Goal: Find specific page/section: Find specific page/section

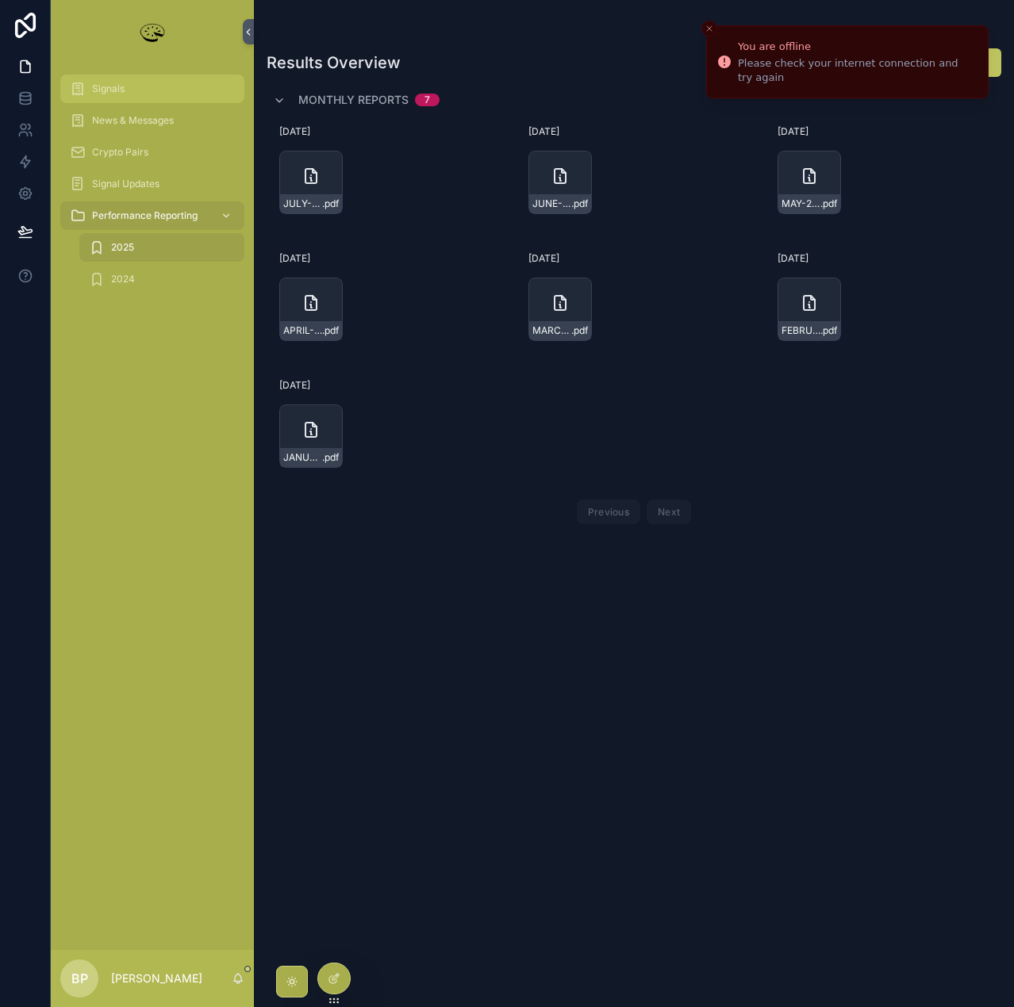
click at [118, 81] on div "Signals" at bounding box center [152, 88] width 165 height 25
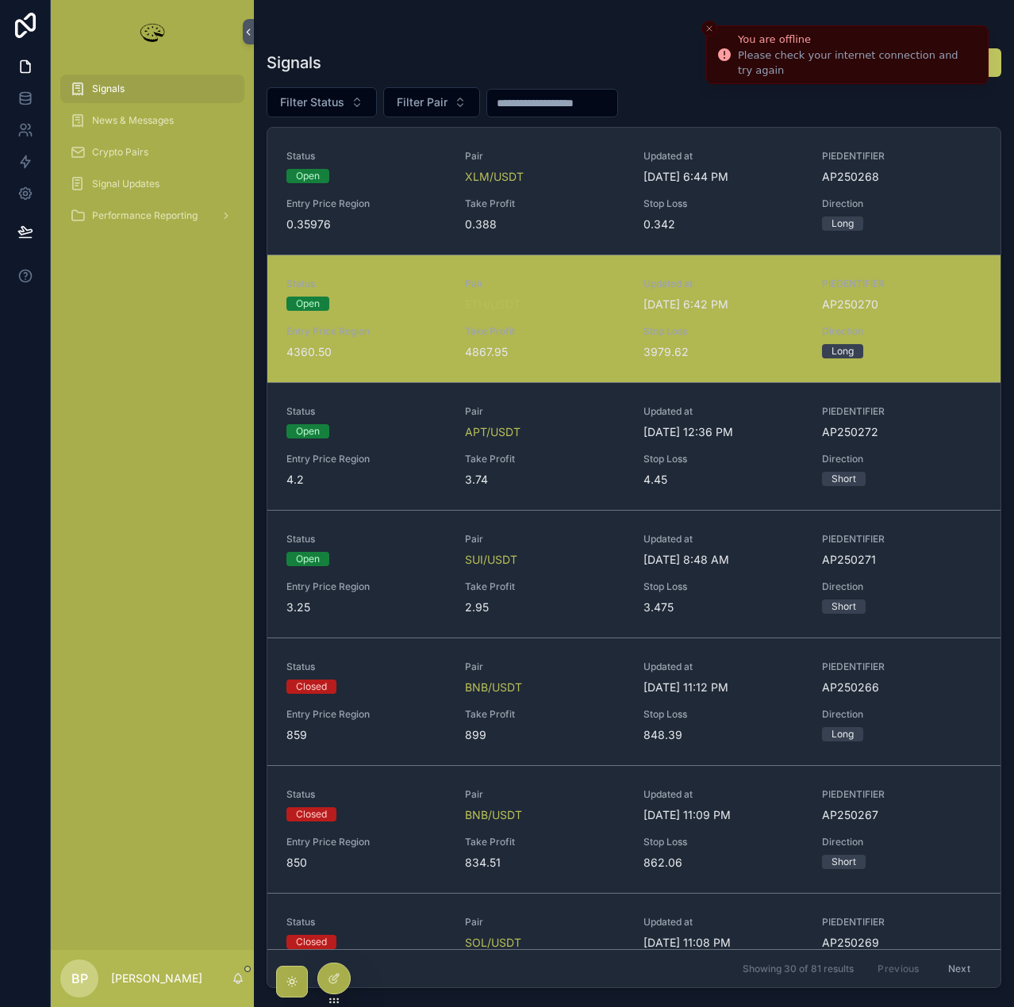
click at [709, 25] on icon "Close toast" at bounding box center [709, 29] width 10 height 10
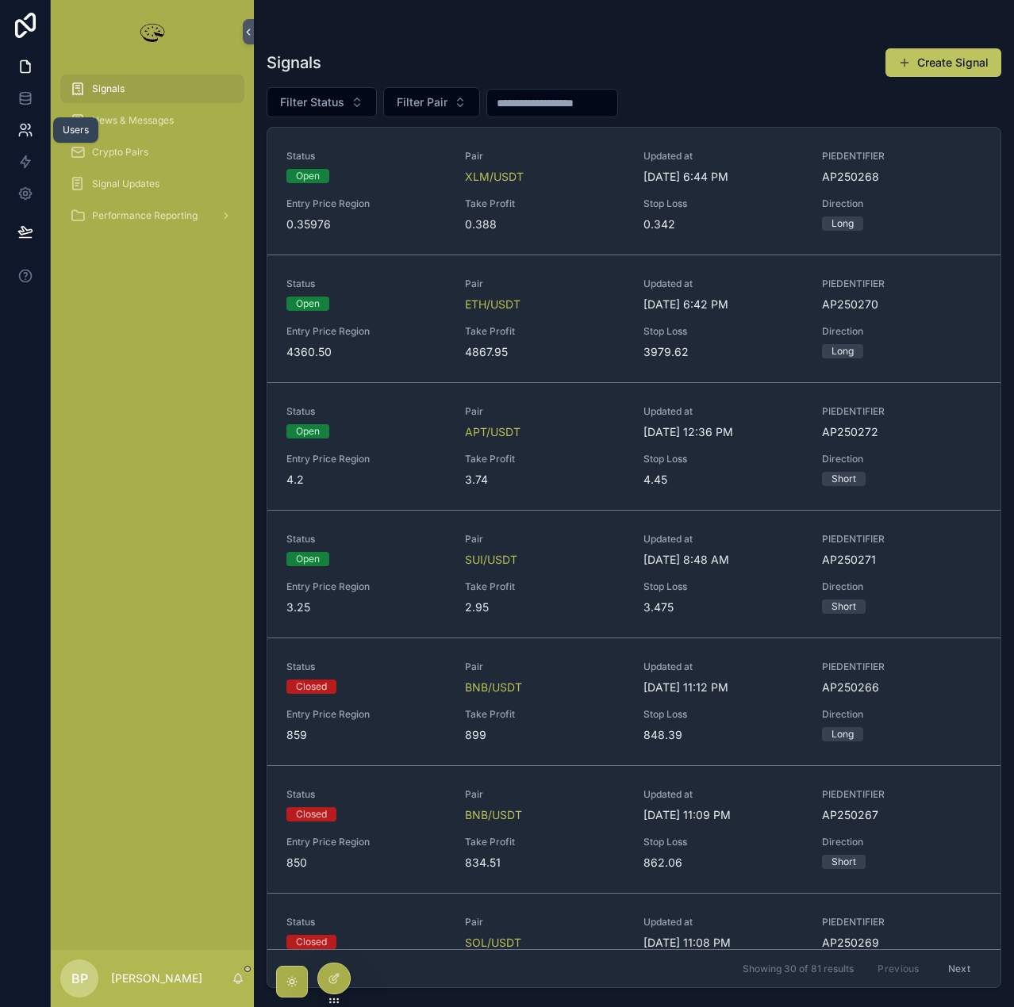
click at [21, 127] on icon at bounding box center [25, 130] width 16 height 16
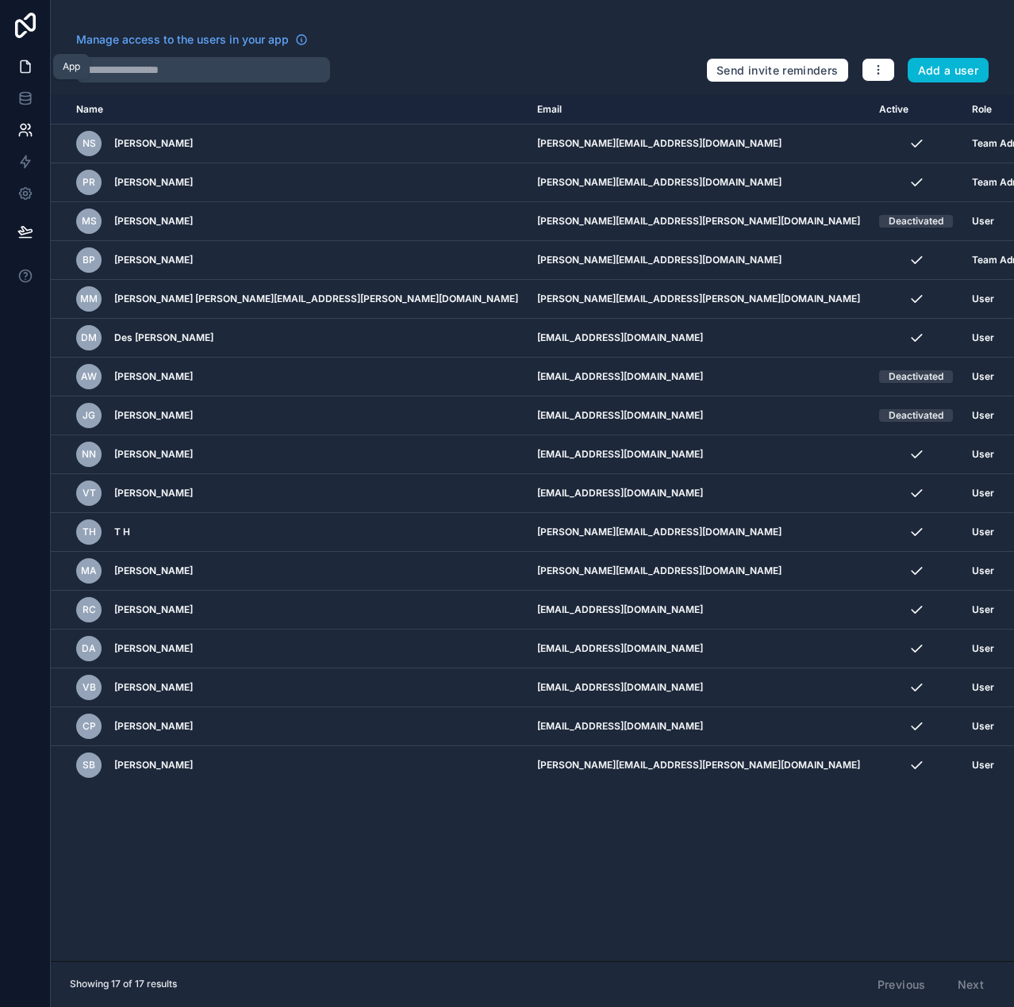
click at [21, 63] on icon at bounding box center [25, 67] width 16 height 16
